Goal: Obtain resource: Download file/media

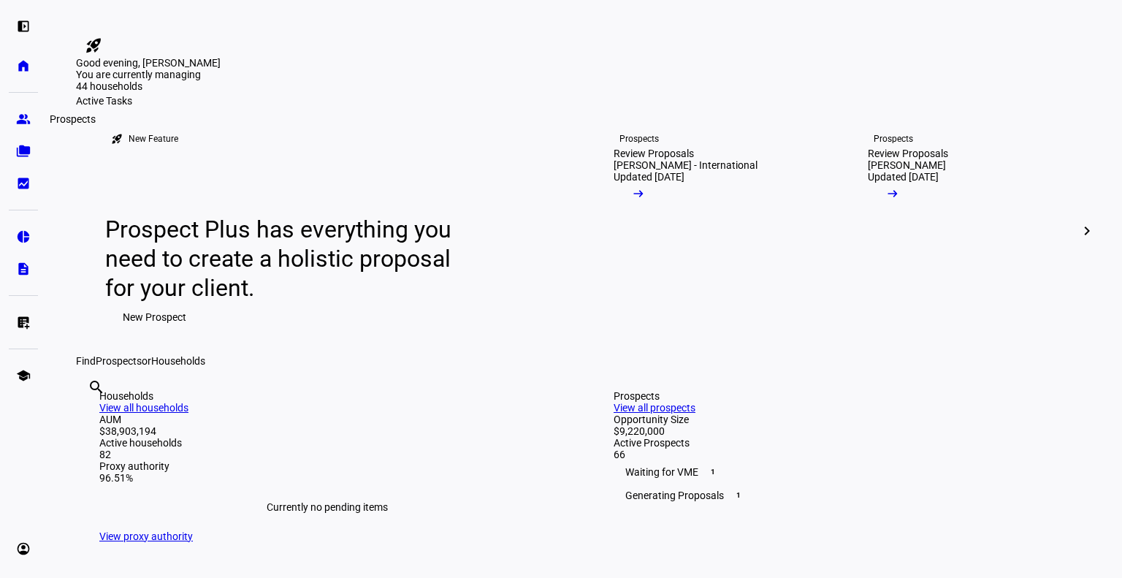
click at [27, 110] on link "group Prospects" at bounding box center [23, 118] width 29 height 29
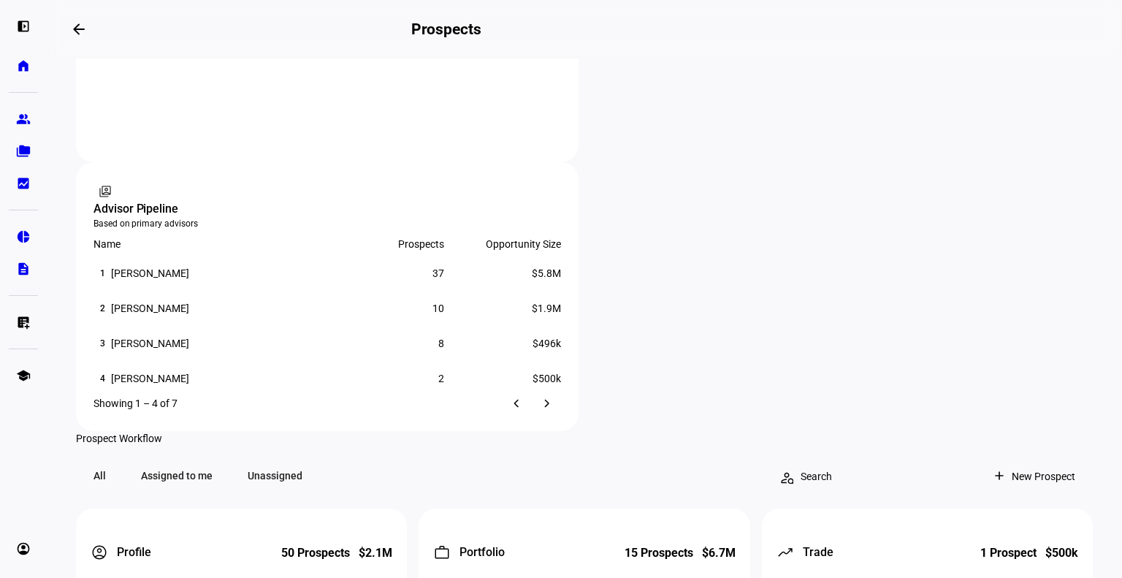
scroll to position [988, 0]
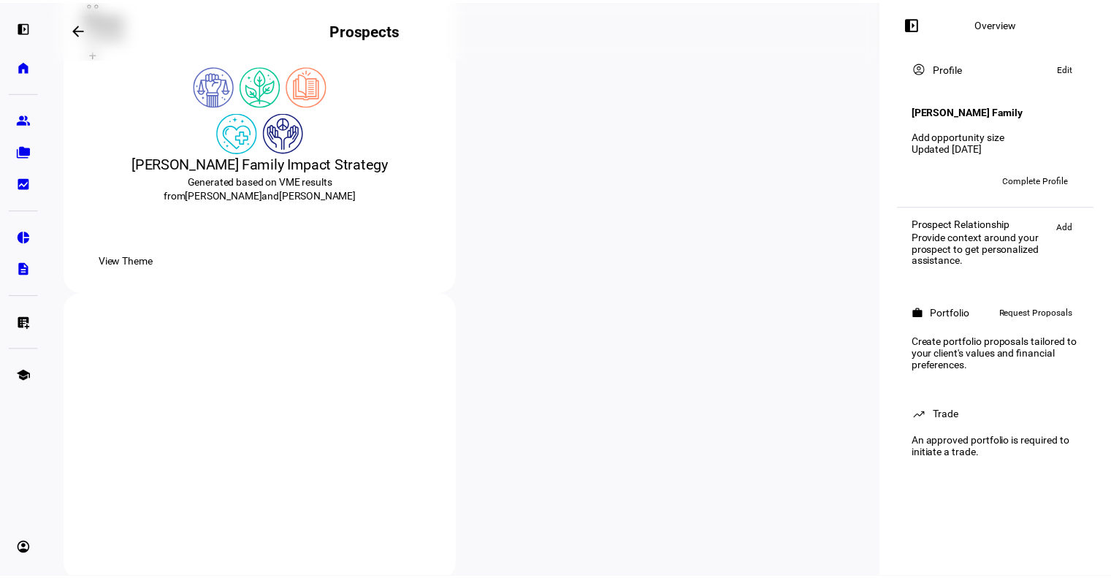
scroll to position [313, 0]
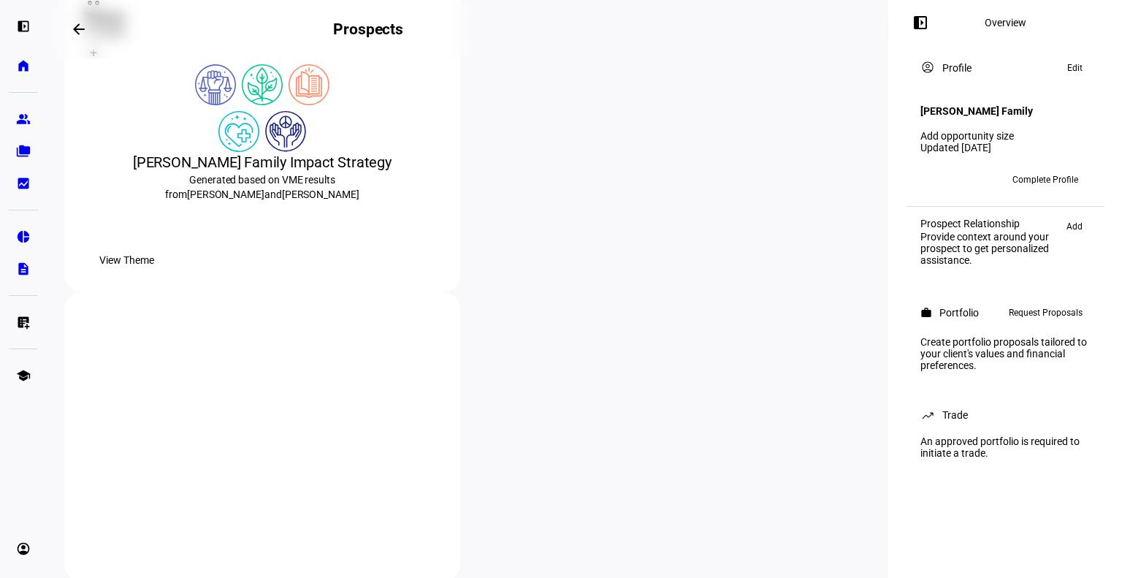
click at [154, 275] on span "View Theme" at bounding box center [126, 259] width 55 height 29
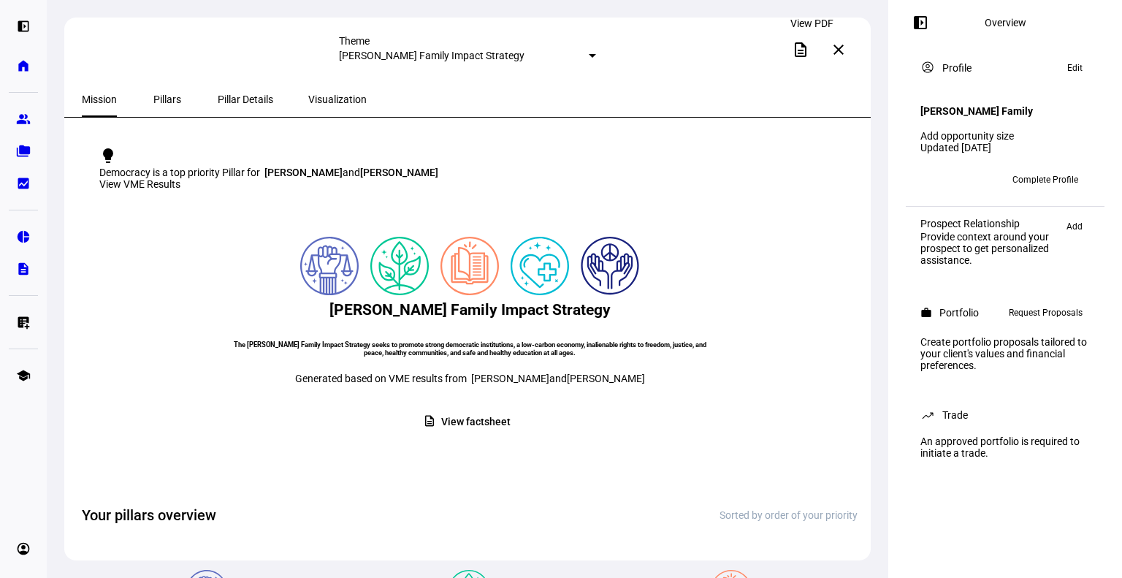
click at [808, 44] on mat-icon "description" at bounding box center [801, 50] width 18 height 18
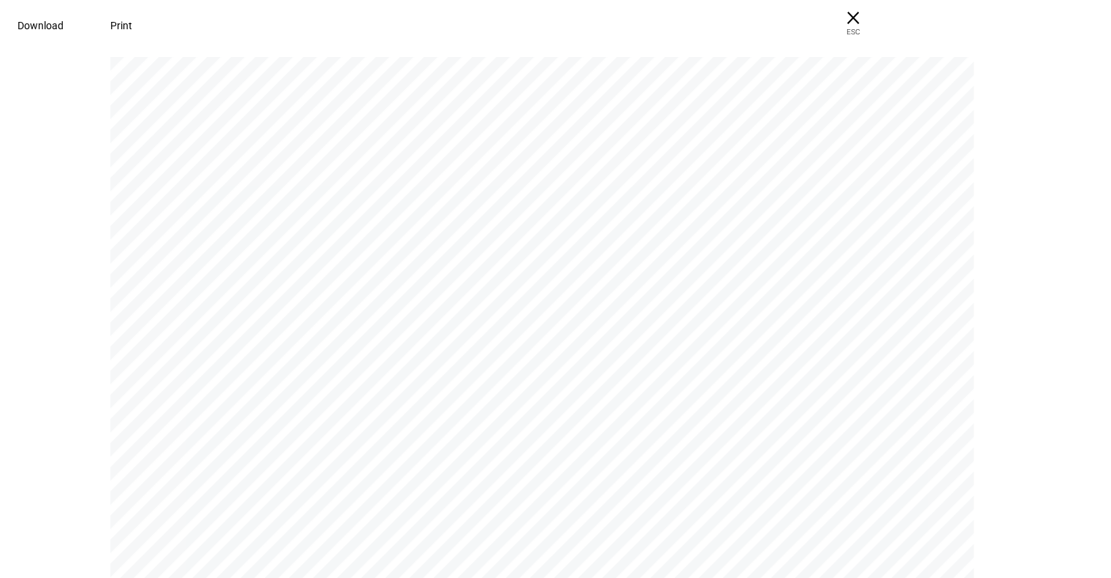
click at [64, 21] on span "Download" at bounding box center [41, 26] width 46 height 12
click at [876, 14] on span "× ESC" at bounding box center [853, 23] width 47 height 47
